Goal: Use online tool/utility: Utilize a website feature to perform a specific function

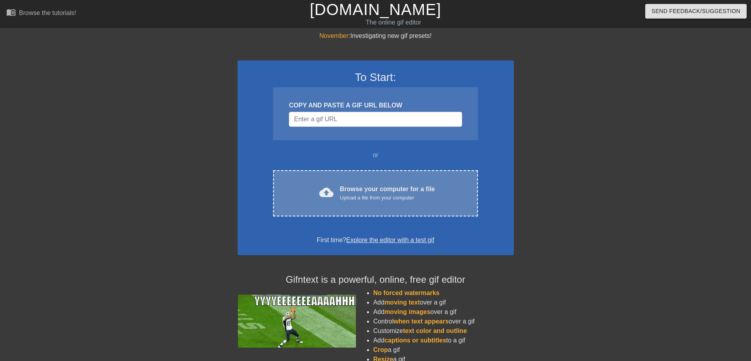
click at [430, 184] on div "Browse your computer for a file Upload a file from your computer" at bounding box center [387, 192] width 95 height 17
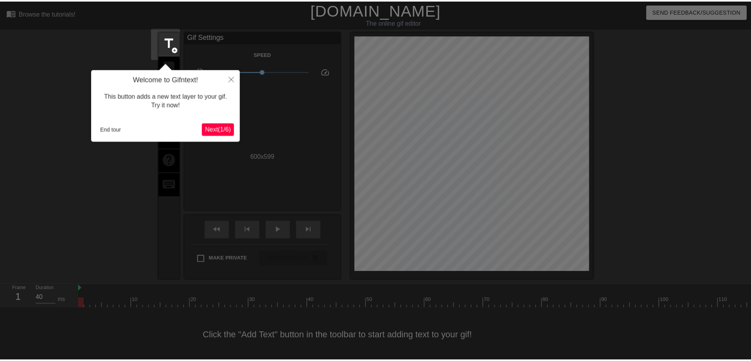
scroll to position [9, 0]
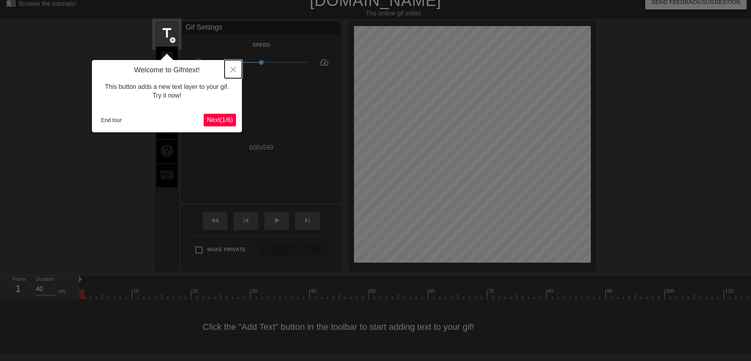
click at [238, 69] on button "Close" at bounding box center [233, 69] width 17 height 18
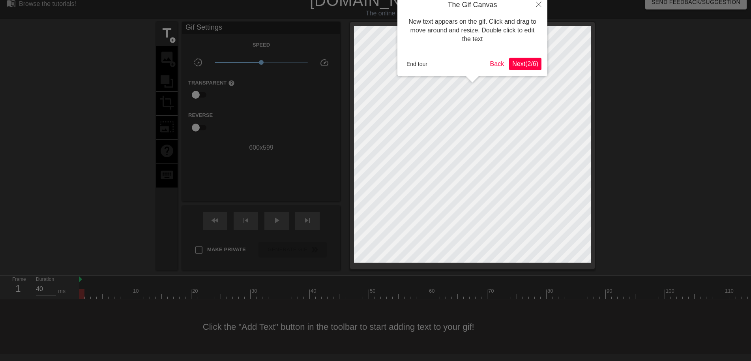
scroll to position [0, 0]
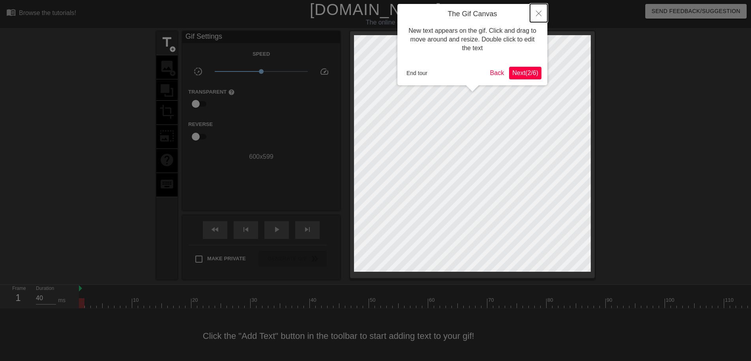
click at [541, 12] on icon "Close" at bounding box center [539, 14] width 6 height 6
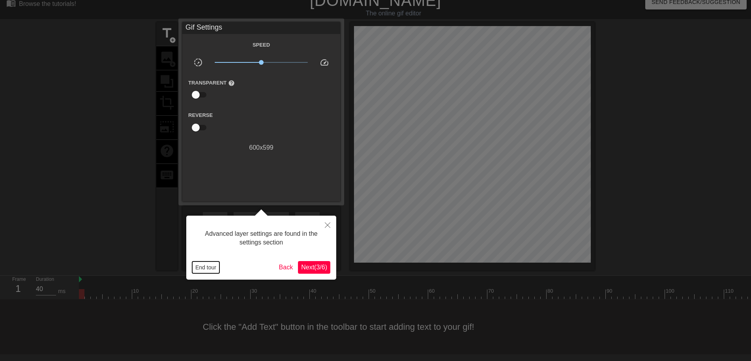
click at [202, 268] on button "End tour" at bounding box center [205, 267] width 27 height 12
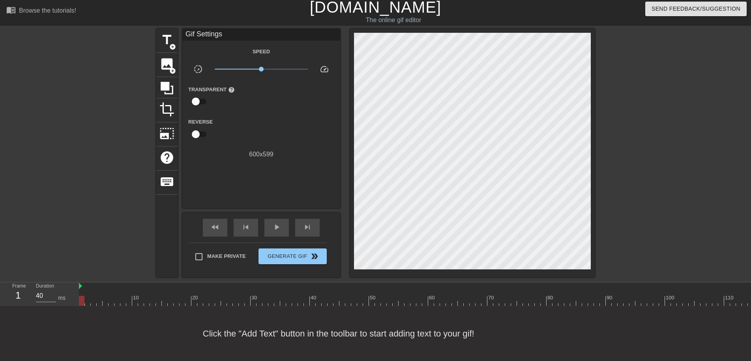
click at [378, 88] on div "title add_circle image add_circle crop photo_size_select_large help keyboard Gi…" at bounding box center [375, 153] width 439 height 248
click at [165, 32] on span "title" at bounding box center [167, 39] width 15 height 15
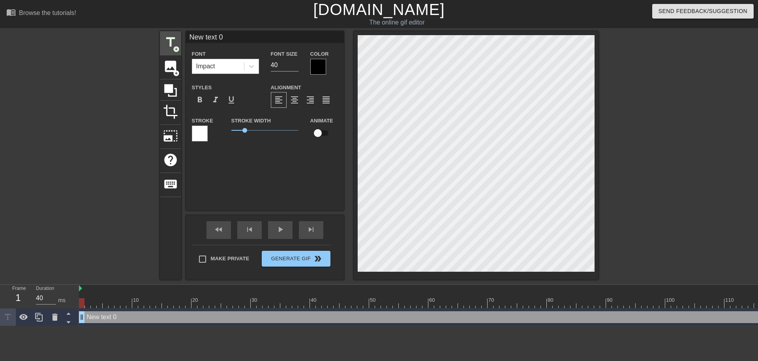
scroll to position [1, 1]
type input "v"
type textarea "v"
type input "ve"
type textarea "ve"
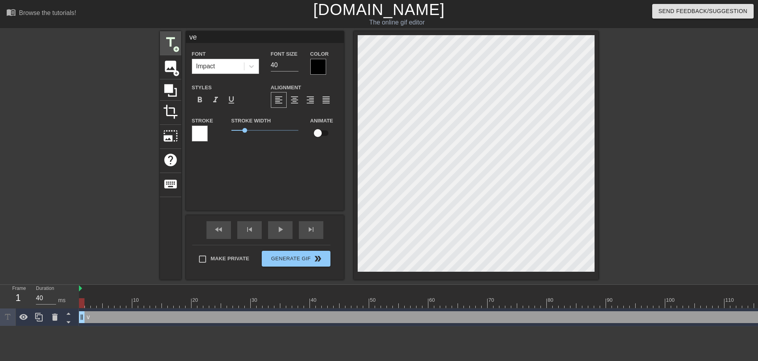
type input "ver"
type textarea "ver"
type input "verm"
type textarea "verm"
type input "verm"
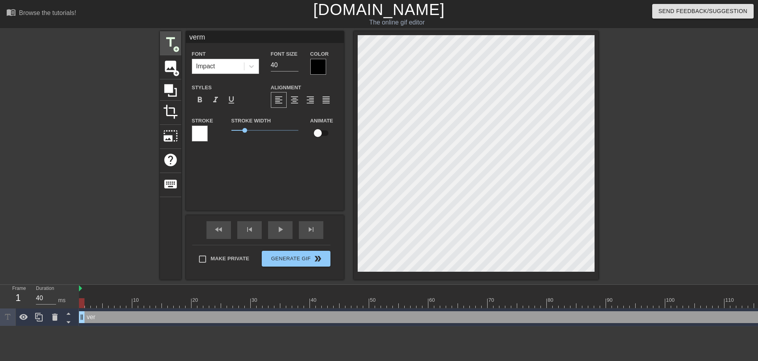
type textarea "verm"
type input "verm s"
type textarea "verm s"
type input "verm si"
type textarea "verm si"
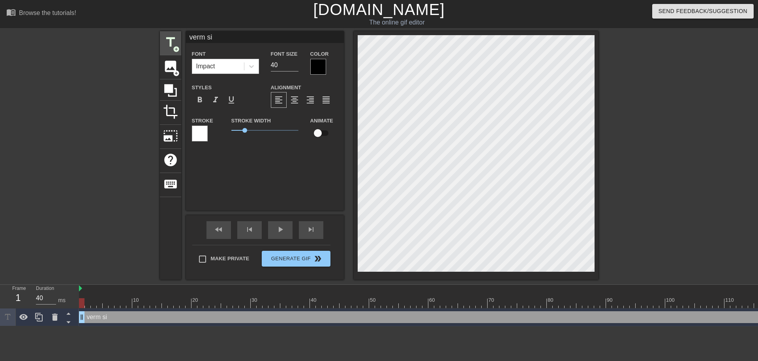
type input "verm sim"
type textarea "verm sim"
type input "verm simu"
type textarea "verm simu"
type input "verm simul"
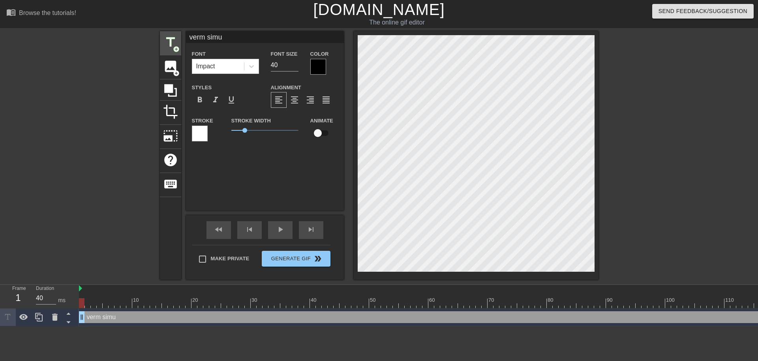
type textarea "verm simul"
type input "verm simula"
type textarea "verm simula"
type input "verm simulat"
type textarea "verm simulat"
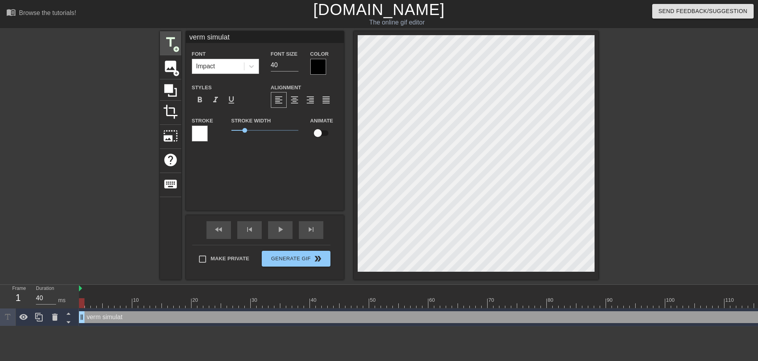
type input "verm simulato"
type textarea "verm simulato"
type input "verm simulator"
type textarea "verm simulator"
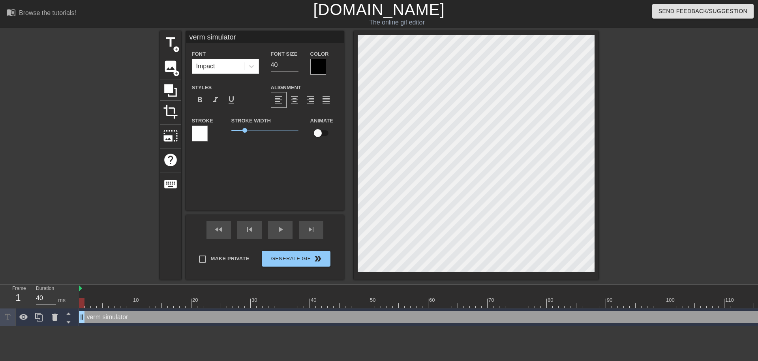
click at [319, 68] on div at bounding box center [318, 67] width 16 height 16
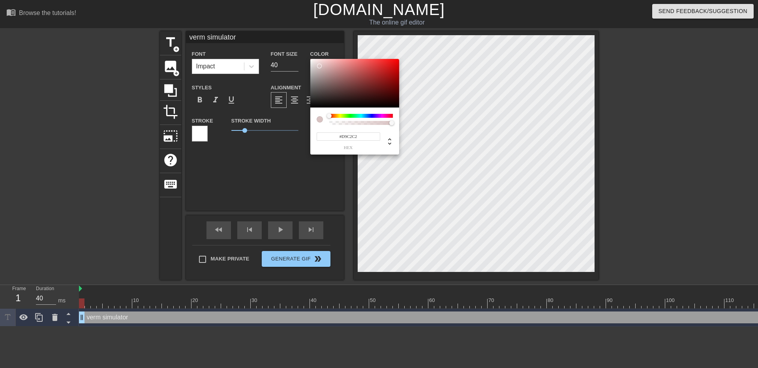
type input "#FFFFFF"
drag, startPoint x: 321, startPoint y: 69, endPoint x: 284, endPoint y: 35, distance: 50.3
click at [284, 35] on div "#FFFFFF hex" at bounding box center [379, 184] width 758 height 368
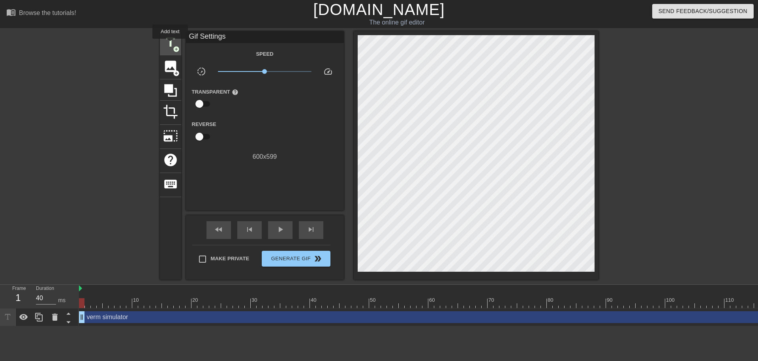
click at [170, 44] on span "title" at bounding box center [170, 42] width 15 height 15
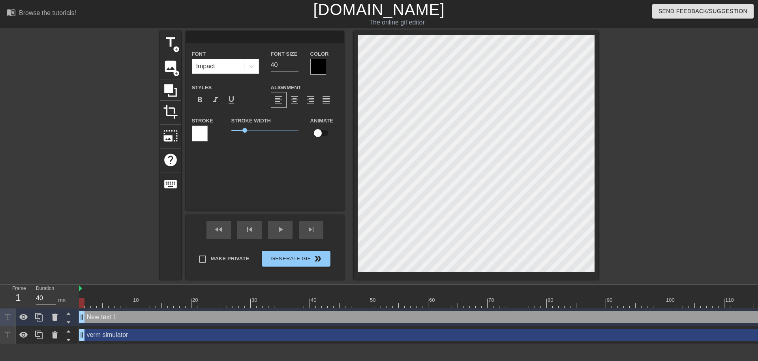
scroll to position [1, 1]
type input "verm simulator"
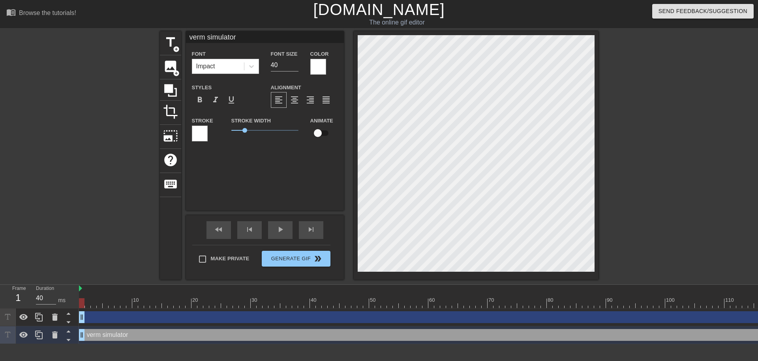
click at [203, 130] on div at bounding box center [200, 134] width 16 height 16
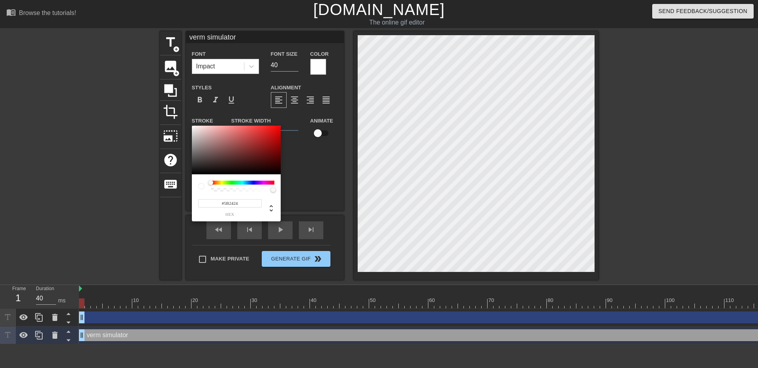
type input "#000000"
drag, startPoint x: 227, startPoint y: 187, endPoint x: 201, endPoint y: 227, distance: 47.4
click at [201, 227] on div "#000000 hex" at bounding box center [379, 184] width 758 height 368
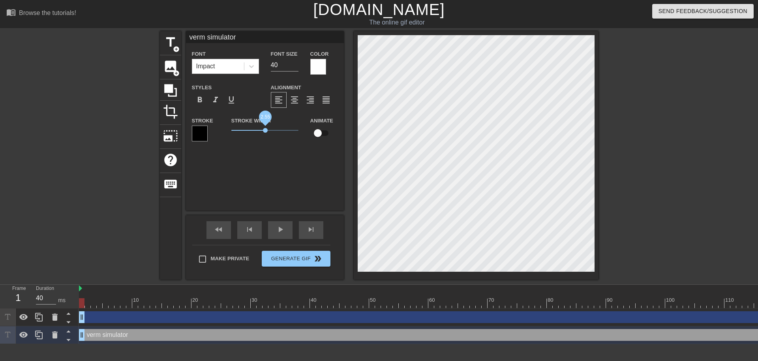
drag, startPoint x: 244, startPoint y: 130, endPoint x: 315, endPoint y: 135, distance: 71.2
click at [266, 130] on span "2.55" at bounding box center [265, 130] width 5 height 5
drag, startPoint x: 265, startPoint y: 130, endPoint x: 254, endPoint y: 130, distance: 11.1
click at [254, 130] on span "1.65" at bounding box center [253, 130] width 5 height 5
type input "V"
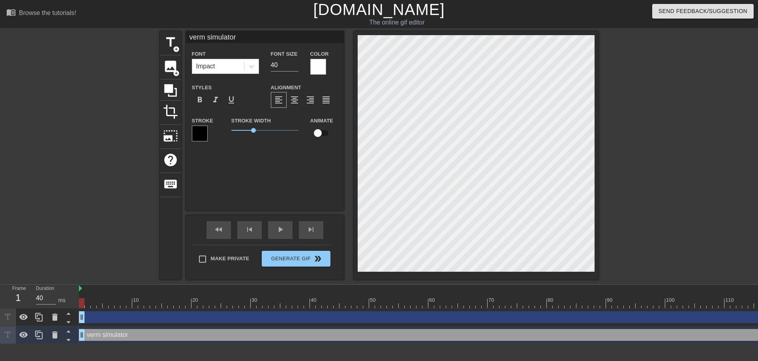
type textarea "V"
type input "VE"
type textarea "VE"
type input "VER"
type textarea "VER"
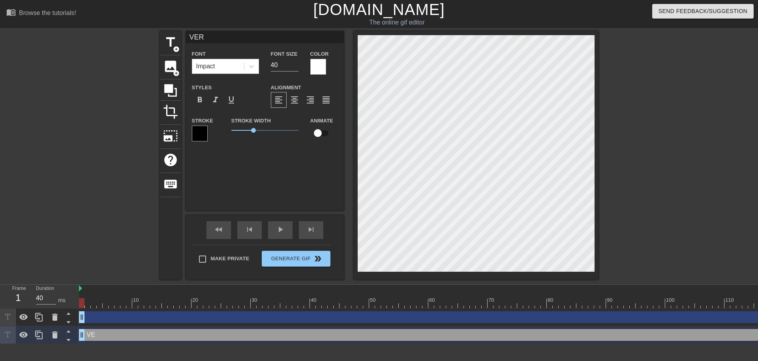
type input "VERM"
type textarea "VERM"
type input "VERM"
type textarea "VERM"
type input "VERM S"
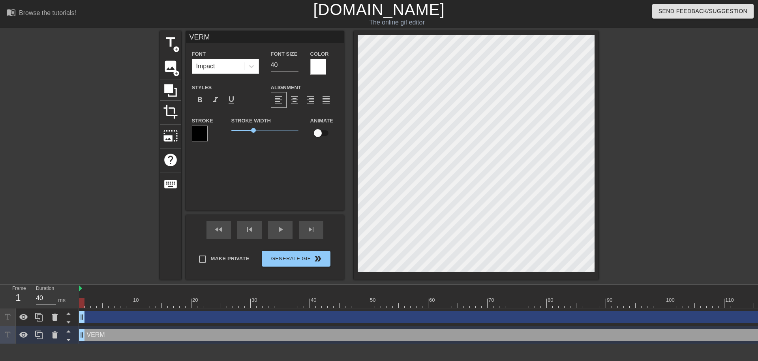
type textarea "VERM S"
type input "VERM SI"
type textarea "VERM SI"
type input "VERM SIM"
type textarea "VERM SIM"
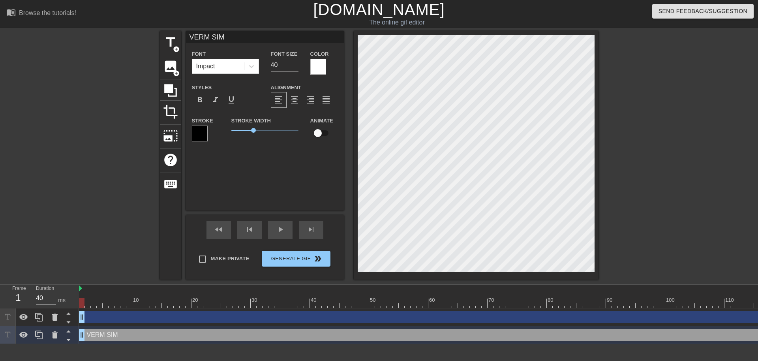
type input "VERM SIMU"
type textarea "VERM SIMU"
type input "VERM SIMUL"
type textarea "VERM SIMUL"
type input "VERM SIMULA"
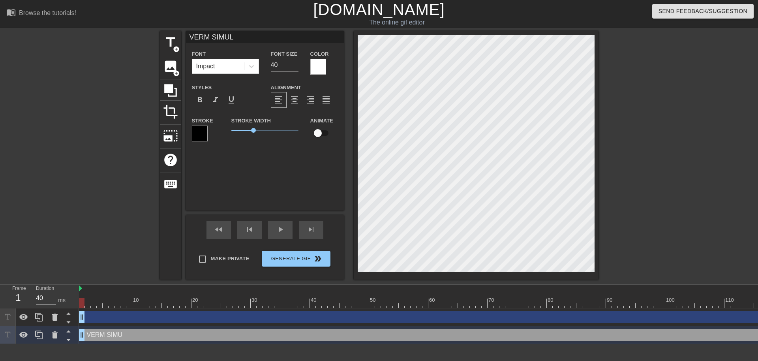
type textarea "VERM SIMULA"
type input "VERM SIMULAT"
type textarea "VERM SIMULAT"
type input "VERM SIMULATO"
type textarea "VERM SIMULATO"
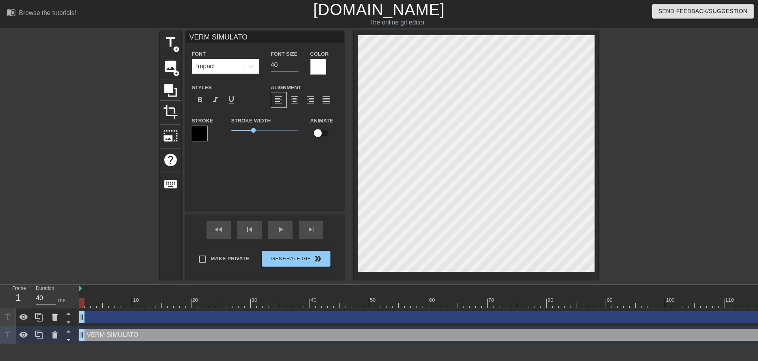
type input "VERM SIMULATOR"
type textarea "VERM SIMULATOR"
type input "VERM SIMULATOR"
type textarea "VERM SIMULATOR"
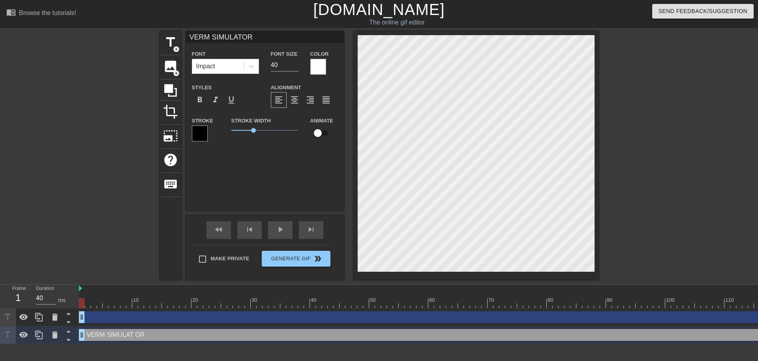
scroll to position [1, 3]
click at [81, 287] on img at bounding box center [80, 288] width 3 height 6
type input "40"
drag, startPoint x: 146, startPoint y: 300, endPoint x: 67, endPoint y: 297, distance: 79.0
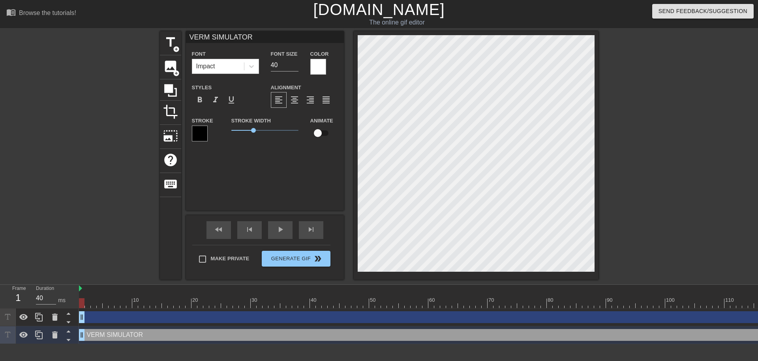
click at [67, 297] on div "Frame 1 Duration 40 ms 10 20 30 40 50 60 70 80 90 100 110 120 130 140 150" at bounding box center [379, 314] width 758 height 59
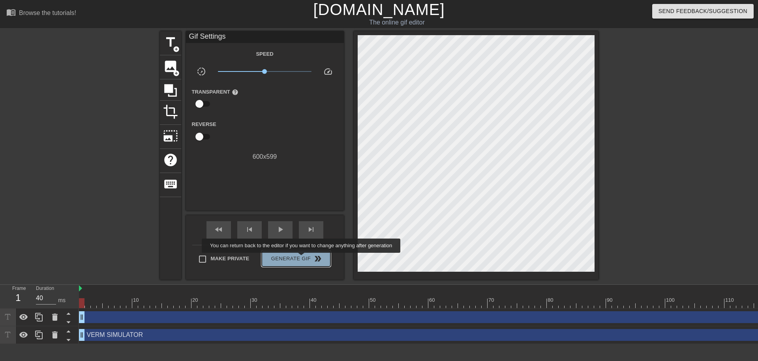
click at [302, 258] on span "Generate Gif double_arrow" at bounding box center [296, 258] width 62 height 9
